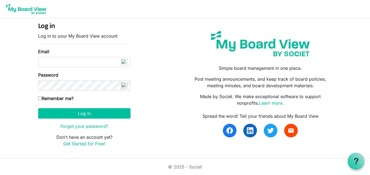
type input "[EMAIL_ADDRESS][DOMAIN_NAME]"
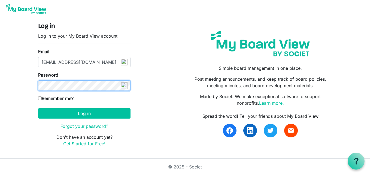
click at [38, 108] on button "Log in" at bounding box center [84, 113] width 92 height 10
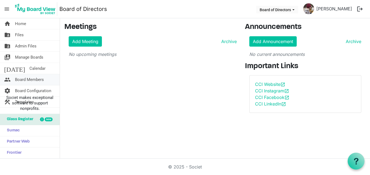
click at [40, 79] on span "Board Members" at bounding box center [29, 79] width 29 height 11
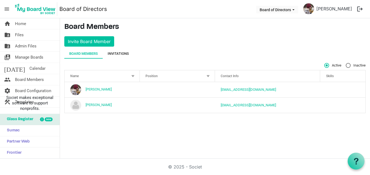
click at [118, 53] on div "Invitations" at bounding box center [118, 53] width 21 height 5
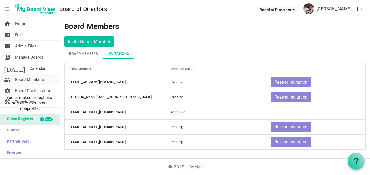
click at [34, 81] on span "Board Members" at bounding box center [29, 79] width 29 height 11
